Goal: Information Seeking & Learning: Learn about a topic

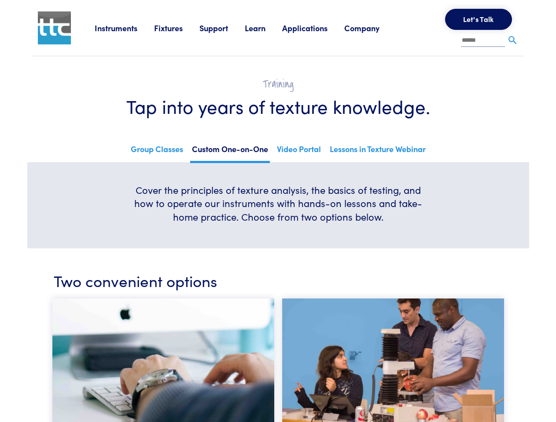
click at [278, 211] on h6 "Cover the principles of texture analysis, the basics of testing, and how to ope…" at bounding box center [278, 203] width 296 height 40
click at [125, 28] on link "Instruments" at bounding box center [124, 27] width 59 height 11
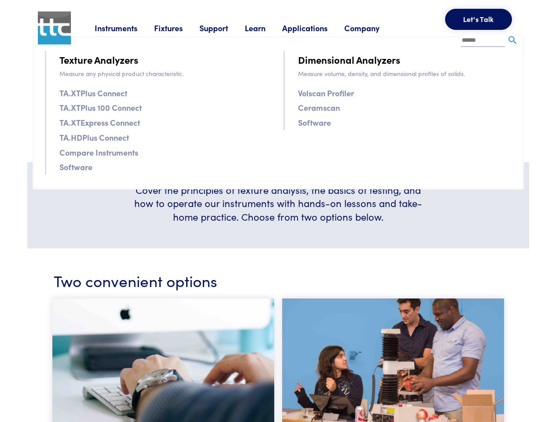
click at [178, 28] on link "Fixtures" at bounding box center [176, 27] width 45 height 11
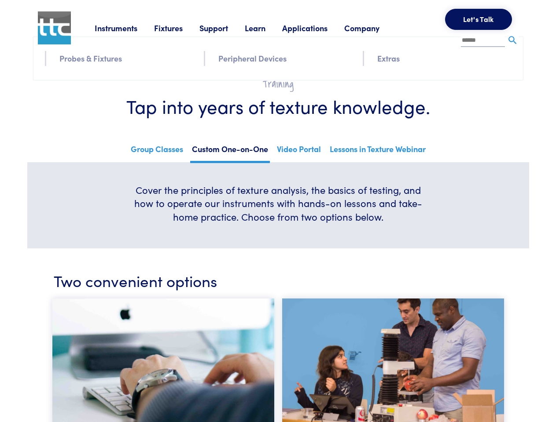
click at [224, 28] on link "Support" at bounding box center [221, 27] width 45 height 11
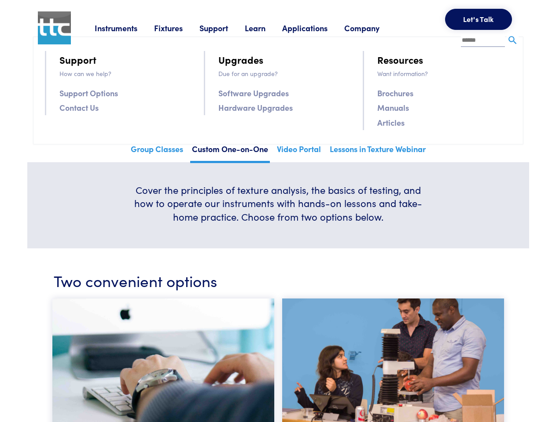
click at [266, 28] on link "Learn" at bounding box center [263, 27] width 37 height 11
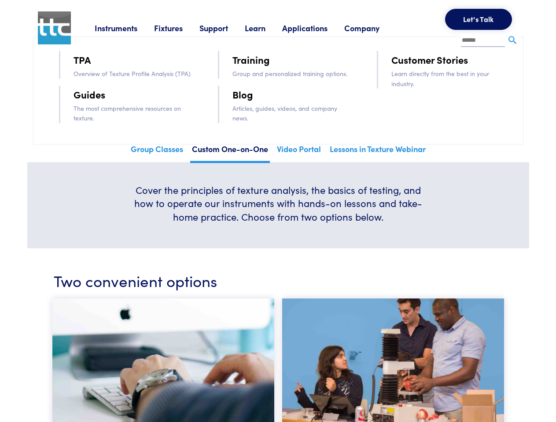
click at [316, 28] on link "Applications" at bounding box center [313, 27] width 62 height 11
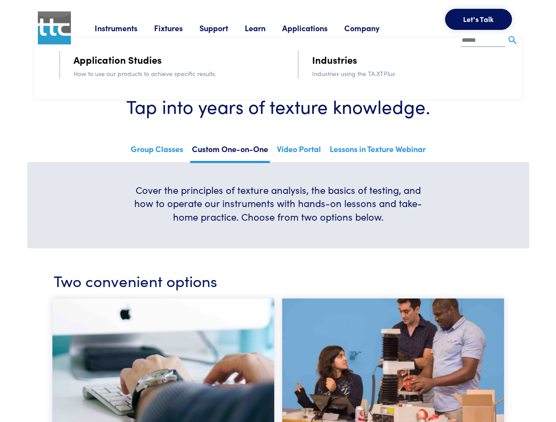
click at [373, 28] on link "Company" at bounding box center [370, 27] width 52 height 11
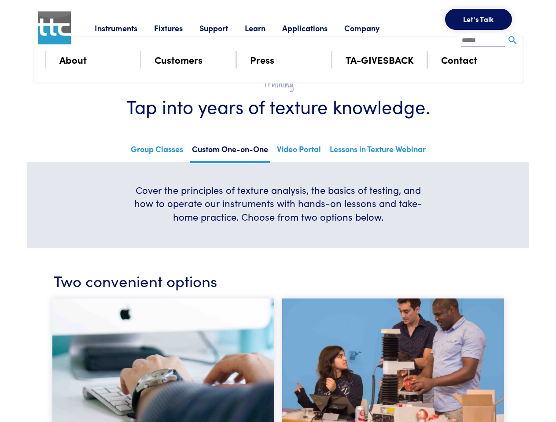
click at [478, 19] on button "Let's Talk" at bounding box center [478, 19] width 67 height 21
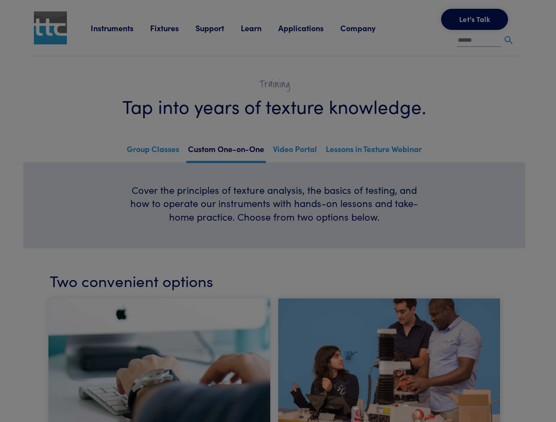
click at [0, 0] on div "**********" at bounding box center [0, 0] width 0 height 0
